Goal: Task Accomplishment & Management: Manage account settings

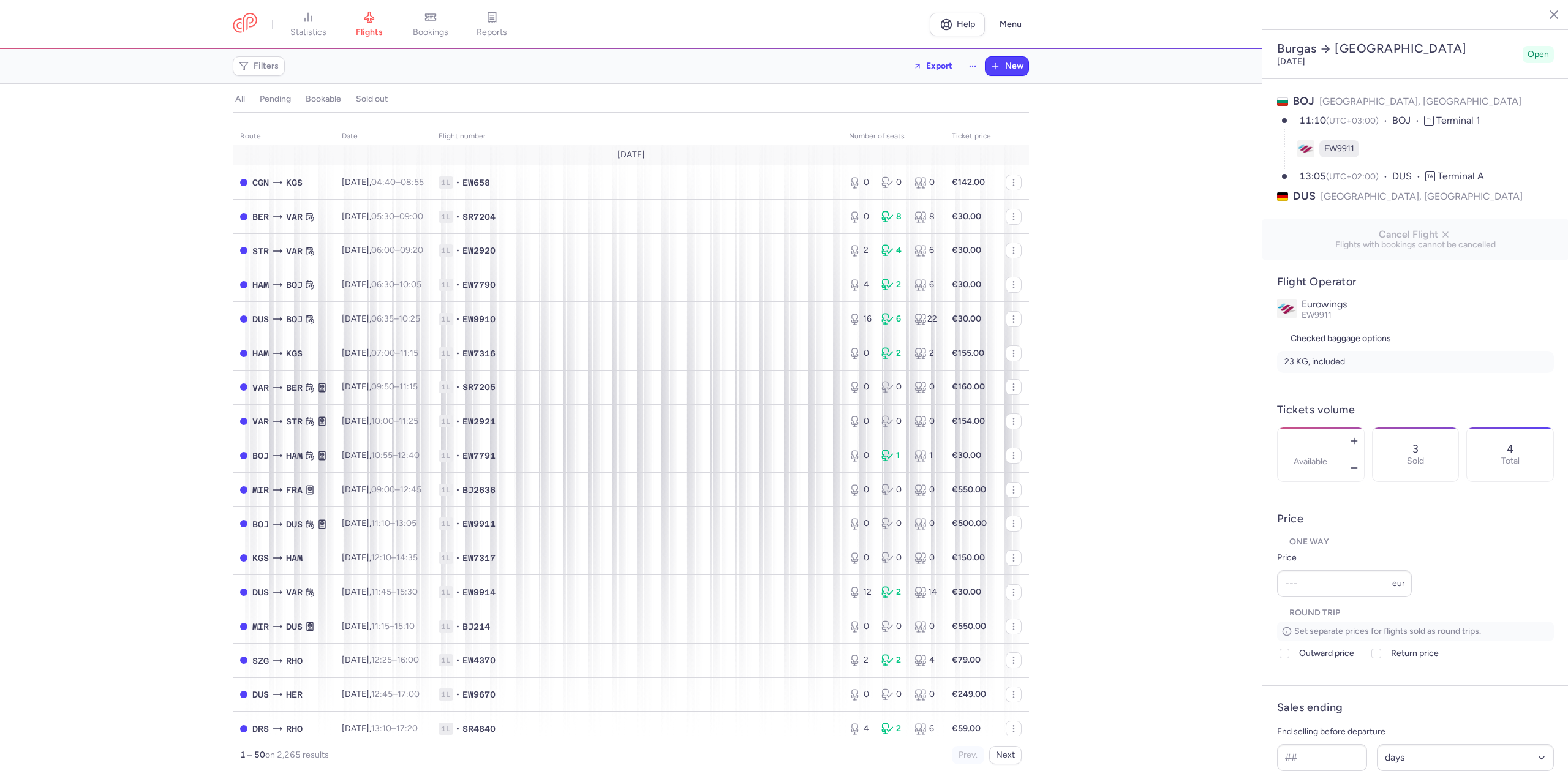
select select "days"
type input "1"
type input "90"
type input "2"
click at [1364, 428] on button "button" at bounding box center [1354, 441] width 20 height 27
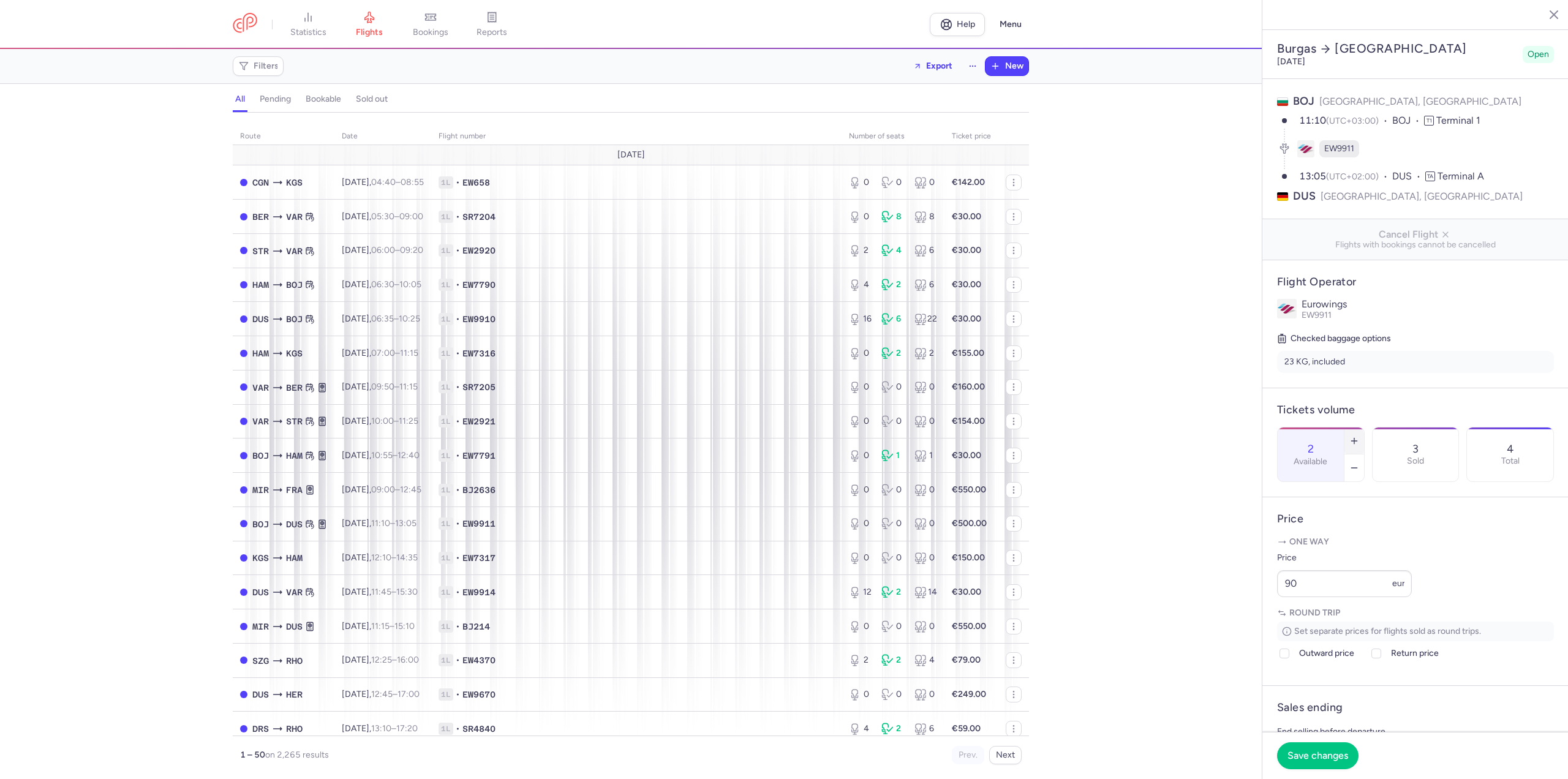
click at [1364, 428] on button "button" at bounding box center [1354, 441] width 20 height 27
type input "4"
click at [1347, 767] on button "Save changes" at bounding box center [1317, 755] width 81 height 27
select select "days"
